Goal: Entertainment & Leisure: Consume media (video, audio)

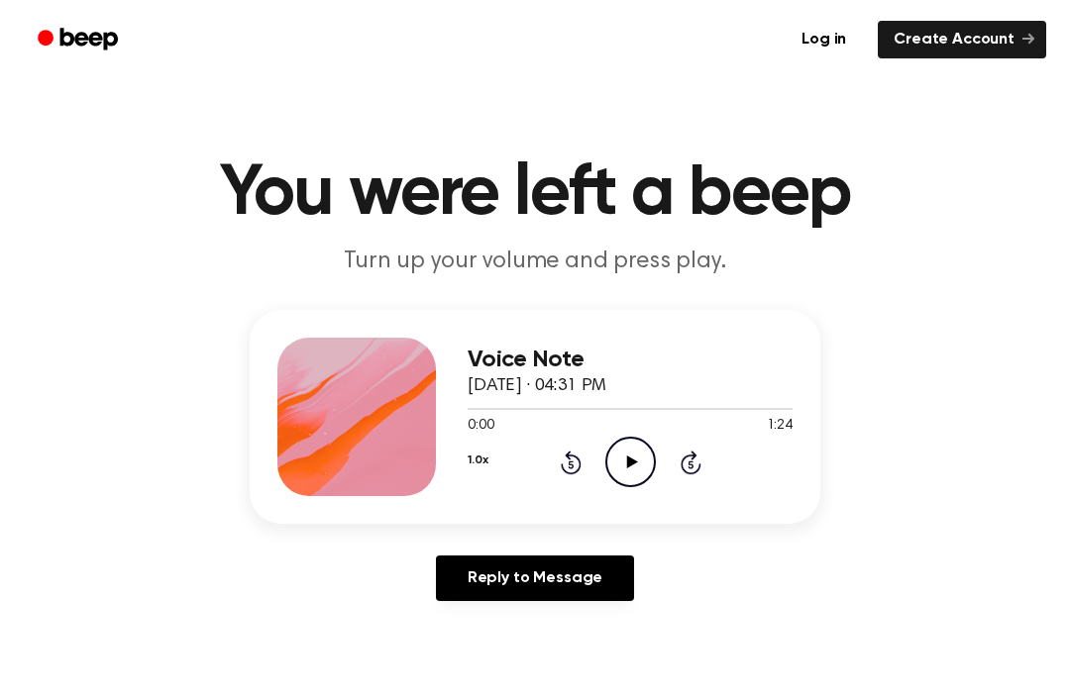
click at [618, 450] on icon "Play Audio" at bounding box center [630, 462] width 51 height 51
click at [630, 468] on icon "Pause Audio" at bounding box center [630, 462] width 51 height 51
click at [639, 449] on icon "Play Audio" at bounding box center [630, 462] width 51 height 51
click at [639, 450] on icon "Pause Audio" at bounding box center [630, 462] width 51 height 51
click at [621, 469] on icon "Play Audio" at bounding box center [630, 462] width 51 height 51
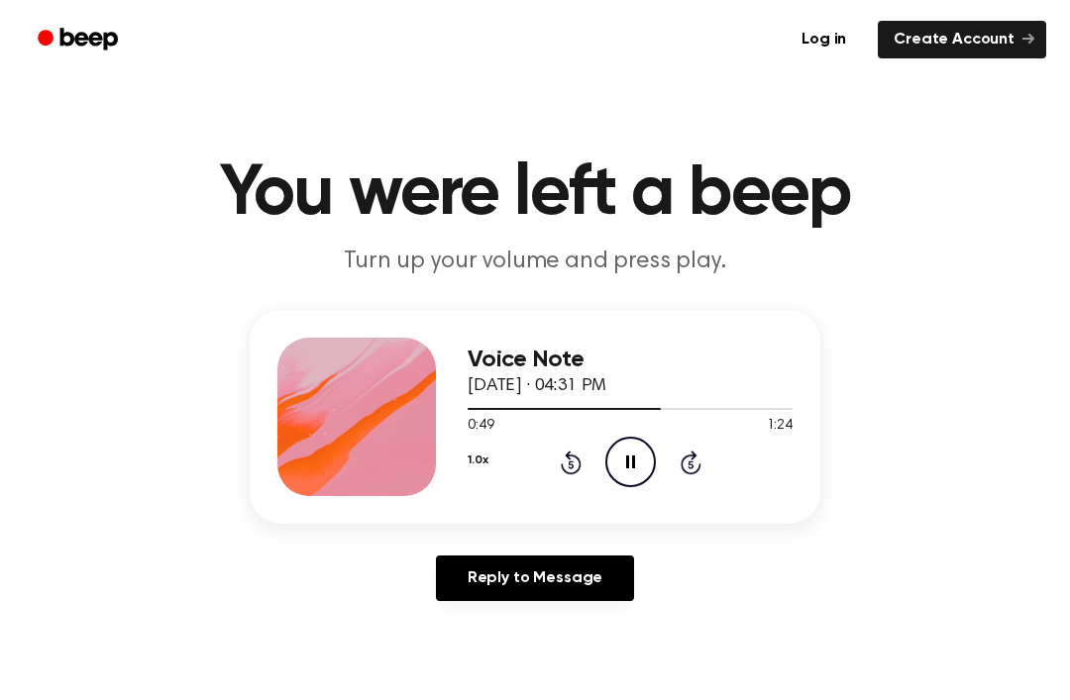
click at [628, 448] on icon "Pause Audio" at bounding box center [630, 462] width 51 height 51
click at [486, 404] on div at bounding box center [630, 408] width 325 height 16
click at [505, 401] on div at bounding box center [630, 408] width 325 height 16
click at [651, 472] on icon "Play Audio" at bounding box center [630, 462] width 51 height 51
click at [622, 462] on icon "Pause Audio" at bounding box center [630, 462] width 51 height 51
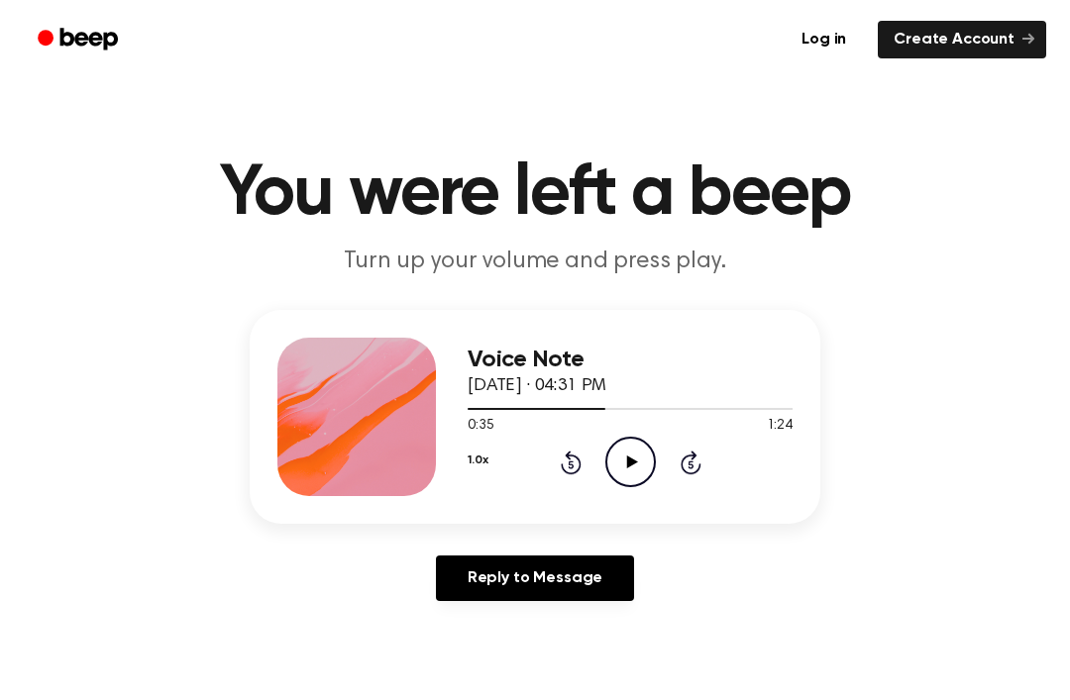
click at [616, 693] on main "You were left a beep Turn up your volume and press play. Voice Note [DATE] · 04…" at bounding box center [535, 610] width 1070 height 1221
click at [638, 437] on icon "Play Audio" at bounding box center [630, 462] width 51 height 51
click at [882, 367] on div "Voice Note [DATE] · 04:31 PM 1:24 1:24 Your browser does not support the [objec…" at bounding box center [535, 463] width 1022 height 307
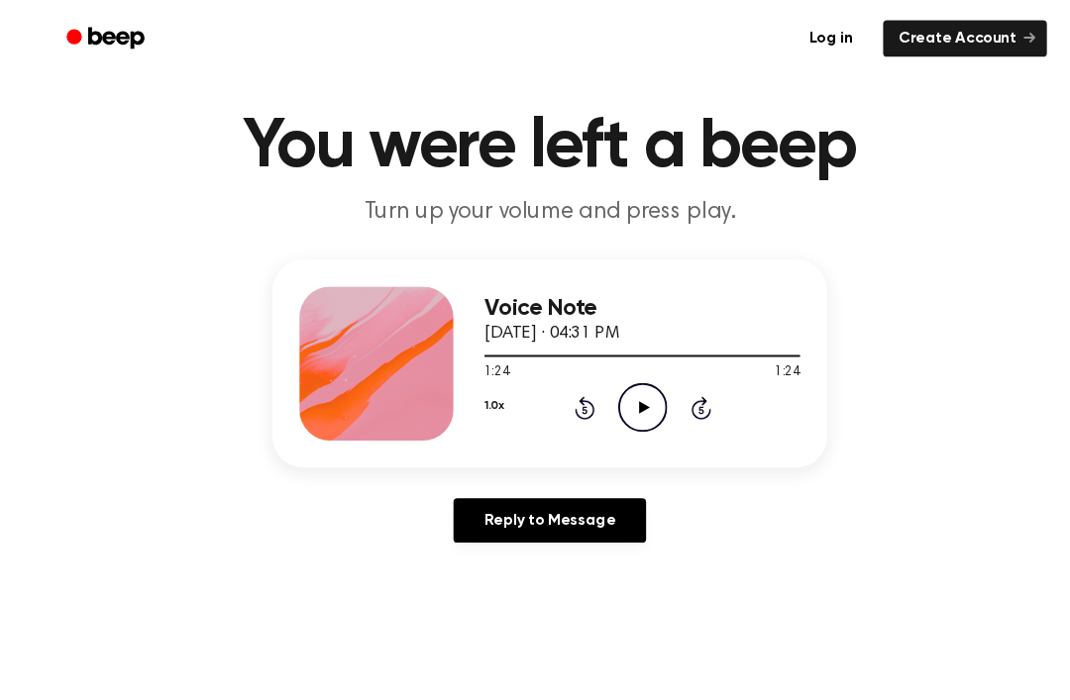
scroll to position [10, 0]
